Goal: Understand process/instructions

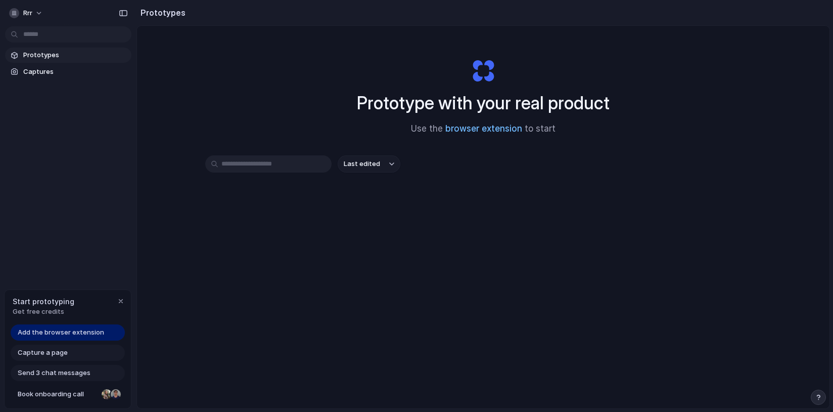
click at [475, 131] on link "browser extension" at bounding box center [483, 128] width 77 height 10
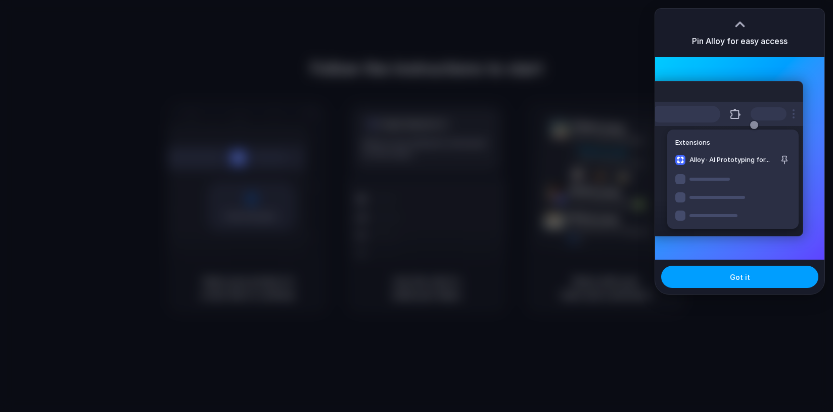
click at [719, 274] on button "Got it" at bounding box center [739, 276] width 157 height 22
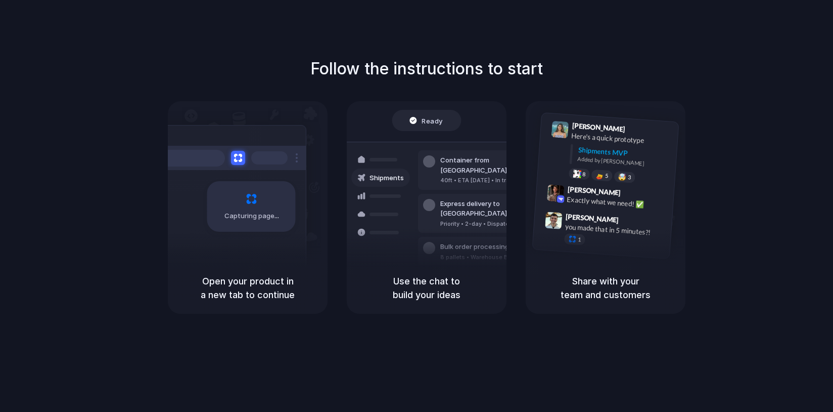
click at [756, 192] on div "Follow the instructions to start Capturing page Open your product in a new tab …" at bounding box center [426, 185] width 833 height 257
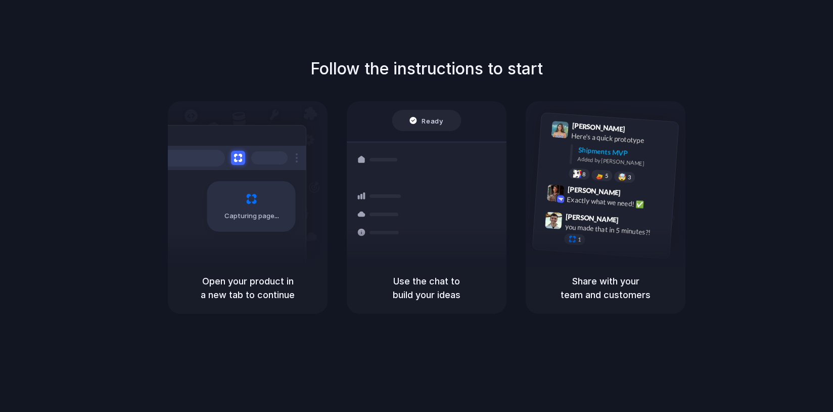
click at [539, 62] on h1 "Follow the instructions to start" at bounding box center [426, 69] width 233 height 24
click at [417, 206] on div at bounding box center [417, 206] width 0 height 0
